Goal: Information Seeking & Learning: Learn about a topic

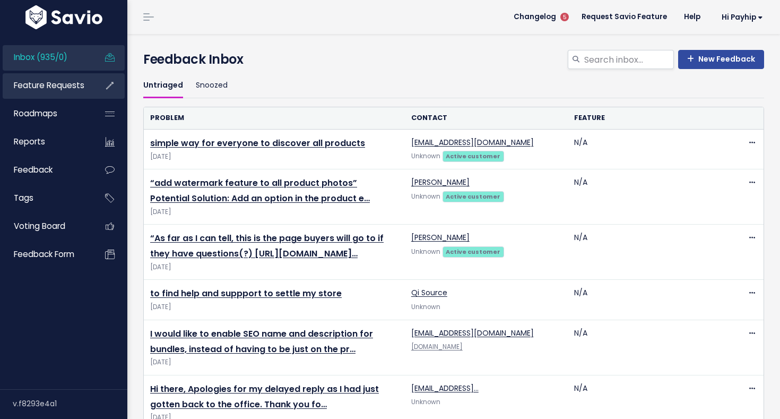
click at [36, 88] on span "Feature Requests" at bounding box center [49, 85] width 71 height 11
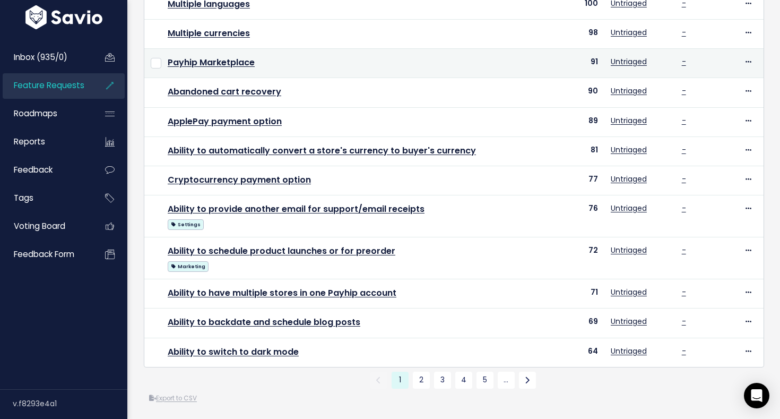
scroll to position [393, 0]
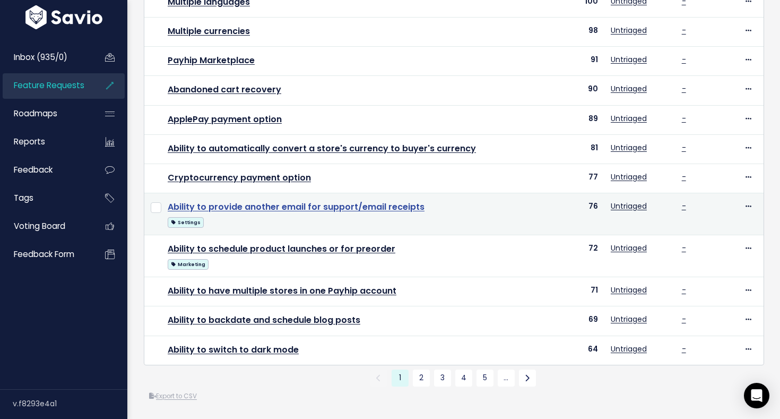
click at [318, 205] on link "Ability to provide another email for support/email receipts" at bounding box center [296, 207] width 257 height 12
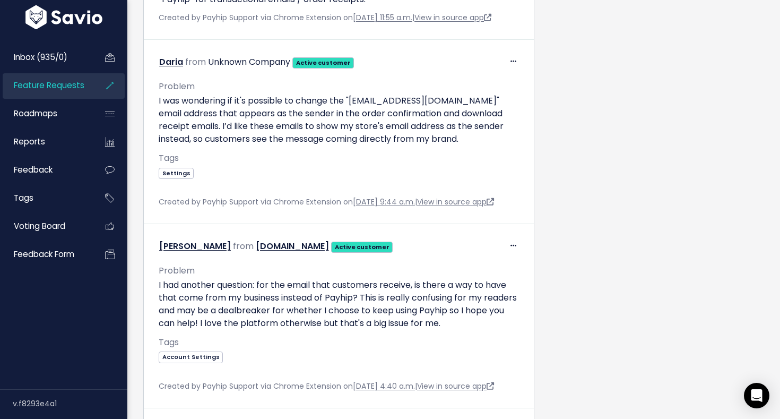
scroll to position [734, 0]
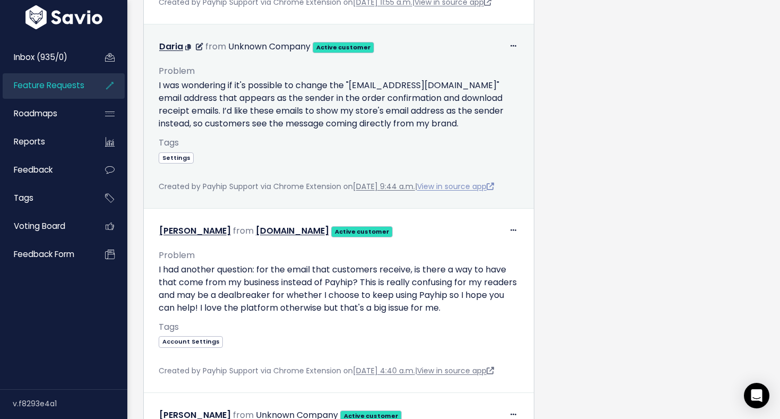
click at [476, 192] on link "View in source app" at bounding box center [455, 186] width 77 height 11
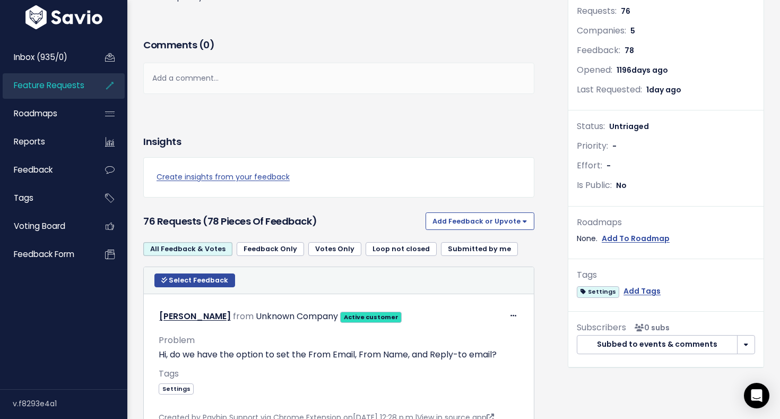
scroll to position [0, 0]
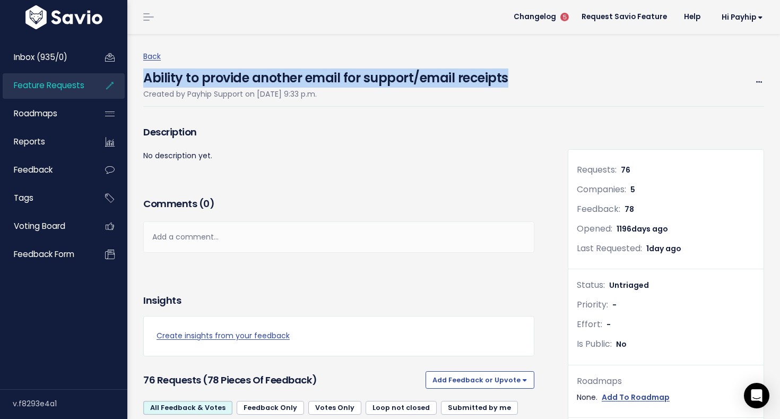
drag, startPoint x: 514, startPoint y: 77, endPoint x: 140, endPoint y: 77, distance: 374.0
copy h4 "Ability to provide another email for support/email receipts"
